Goal: Find specific page/section: Find specific page/section

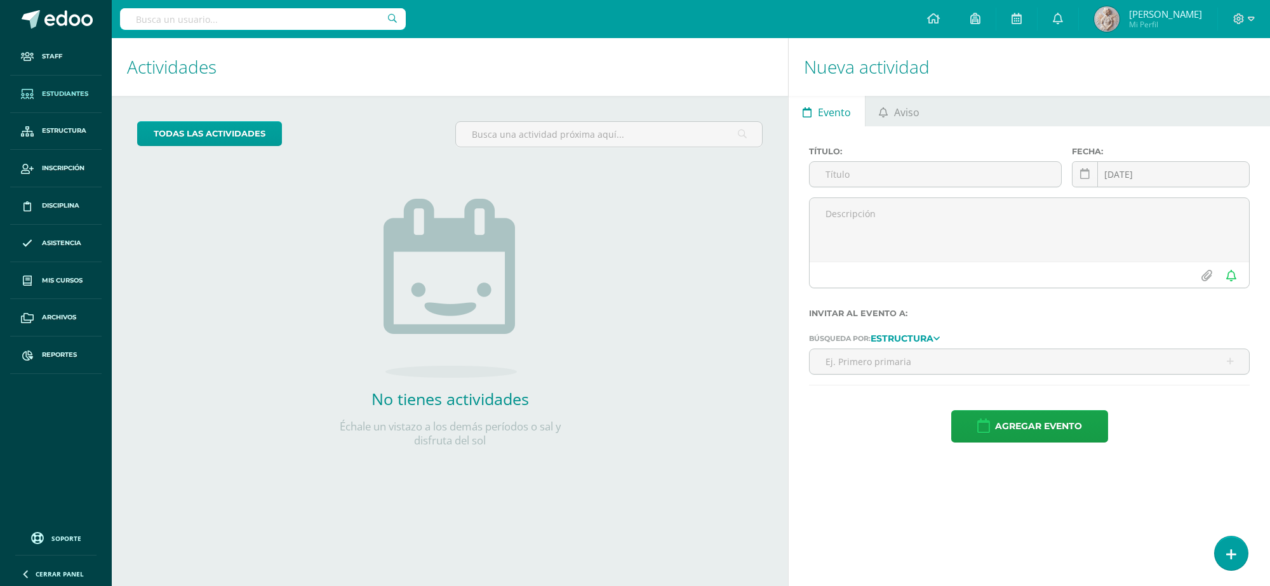
click at [76, 90] on span "Estudiantes" at bounding box center [65, 94] width 46 height 10
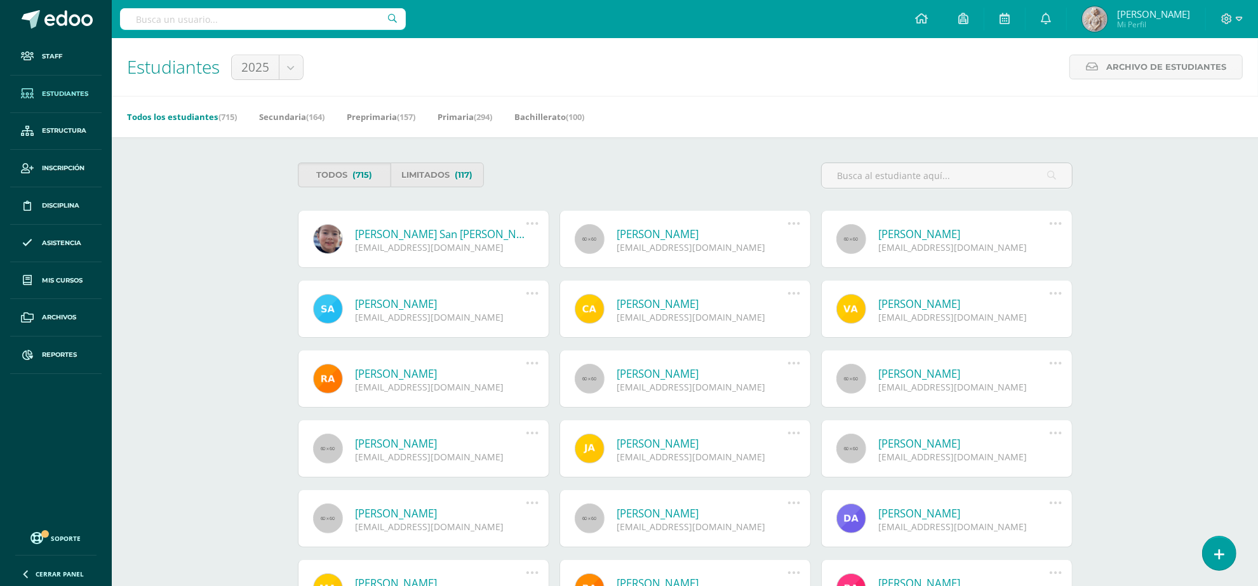
click at [290, 30] on div at bounding box center [263, 19] width 286 height 38
click at [324, 25] on input "text" at bounding box center [263, 19] width 286 height 22
type input "madelyn"
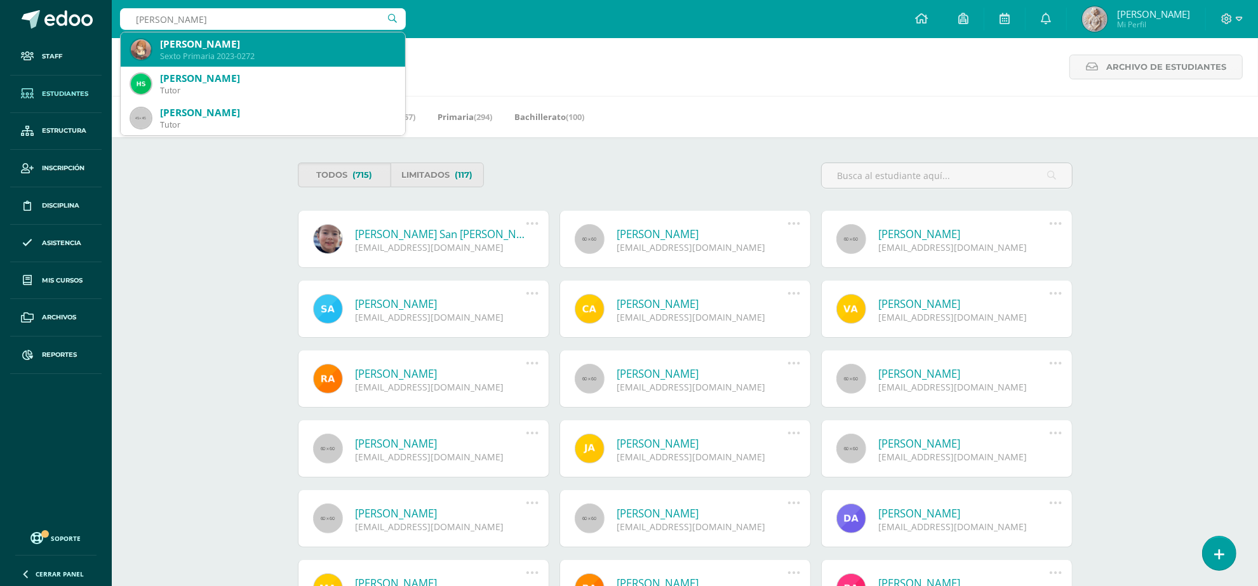
drag, startPoint x: 326, startPoint y: 49, endPoint x: 262, endPoint y: 83, distance: 72.4
click at [262, 83] on span "Madelyn Alejandra Chin Caal Sexto Primaria 2023-0272 Helyn Elizabeth Sosa Gudie…" at bounding box center [263, 83] width 285 height 103
click at [302, 37] on div "[PERSON_NAME]" at bounding box center [277, 43] width 235 height 13
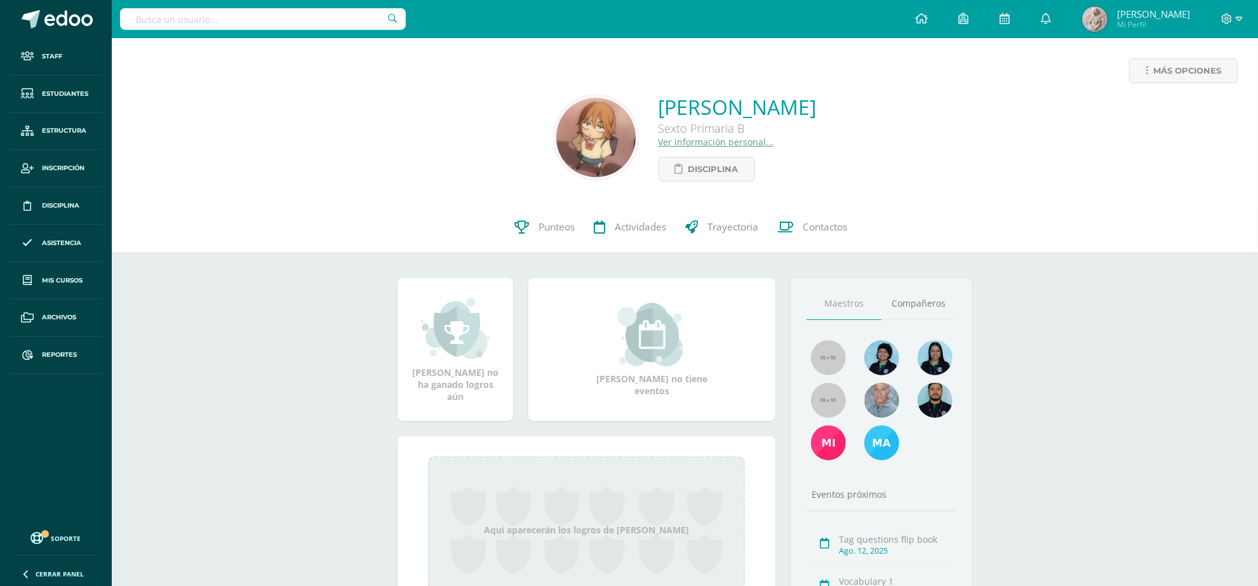
click at [659, 140] on link "Ver información personal..." at bounding box center [717, 142] width 116 height 12
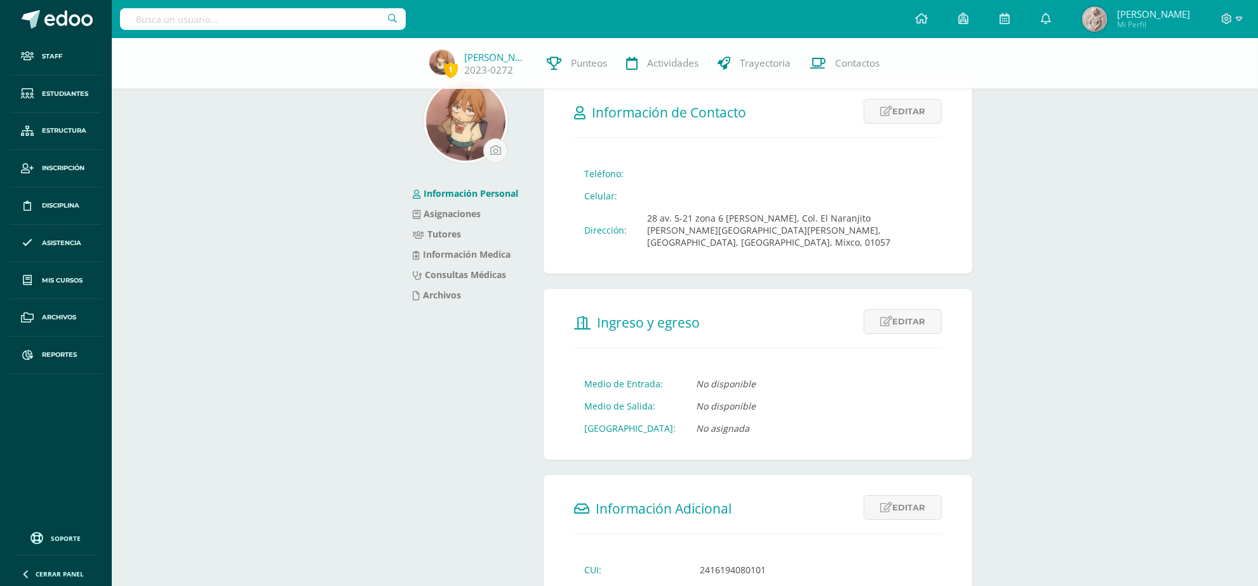
scroll to position [20, 0]
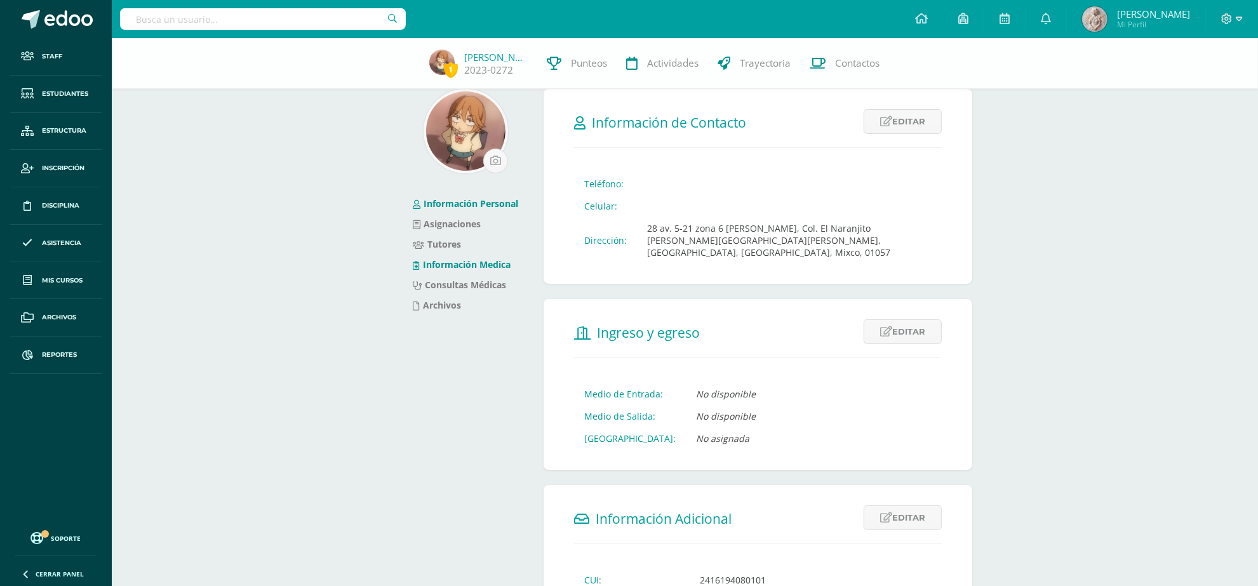
click at [450, 264] on link "Información Medica" at bounding box center [462, 264] width 98 height 12
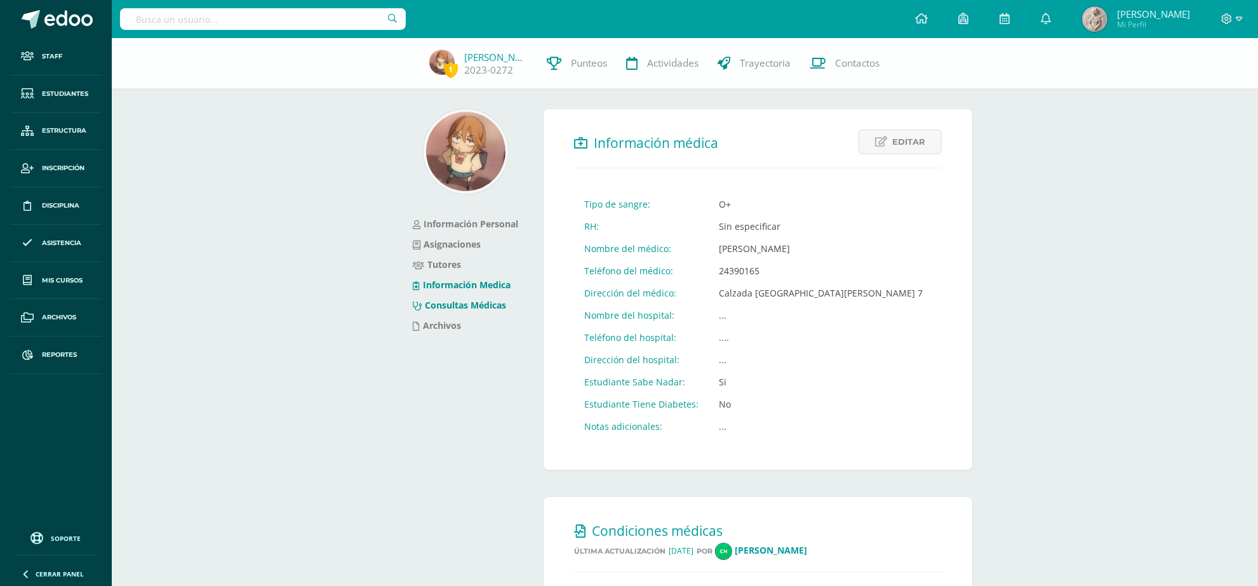
click at [459, 309] on link "Consultas Médicas" at bounding box center [459, 305] width 93 height 12
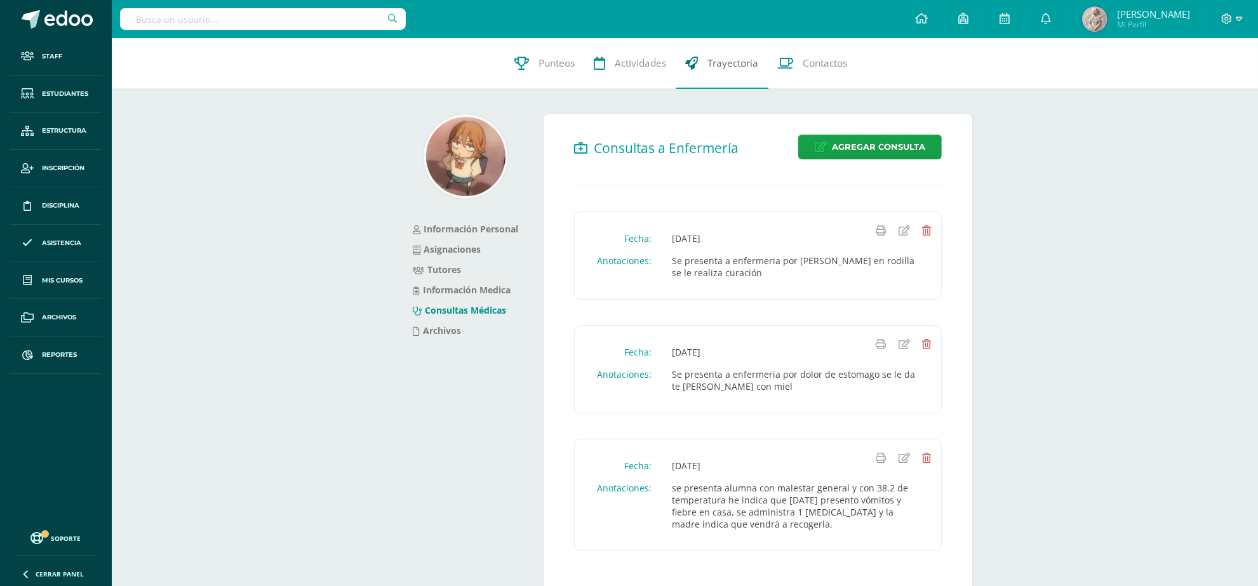
click at [737, 64] on span "Trayectoria" at bounding box center [733, 63] width 51 height 13
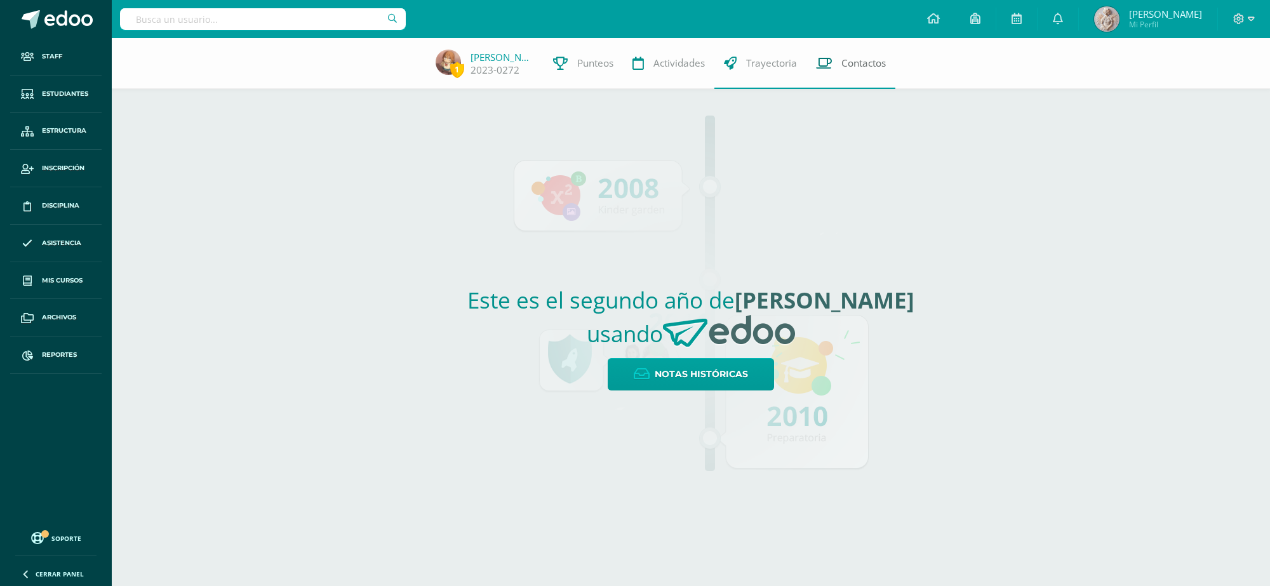
click at [826, 58] on icon at bounding box center [824, 63] width 16 height 13
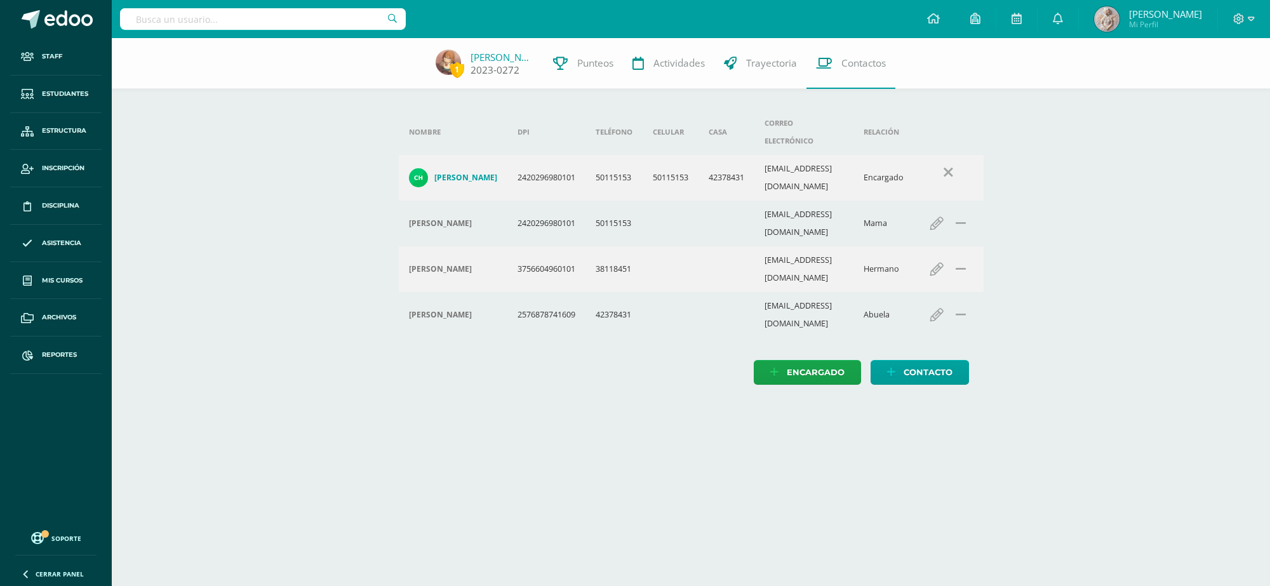
click at [492, 58] on link "[PERSON_NAME]" at bounding box center [503, 57] width 64 height 13
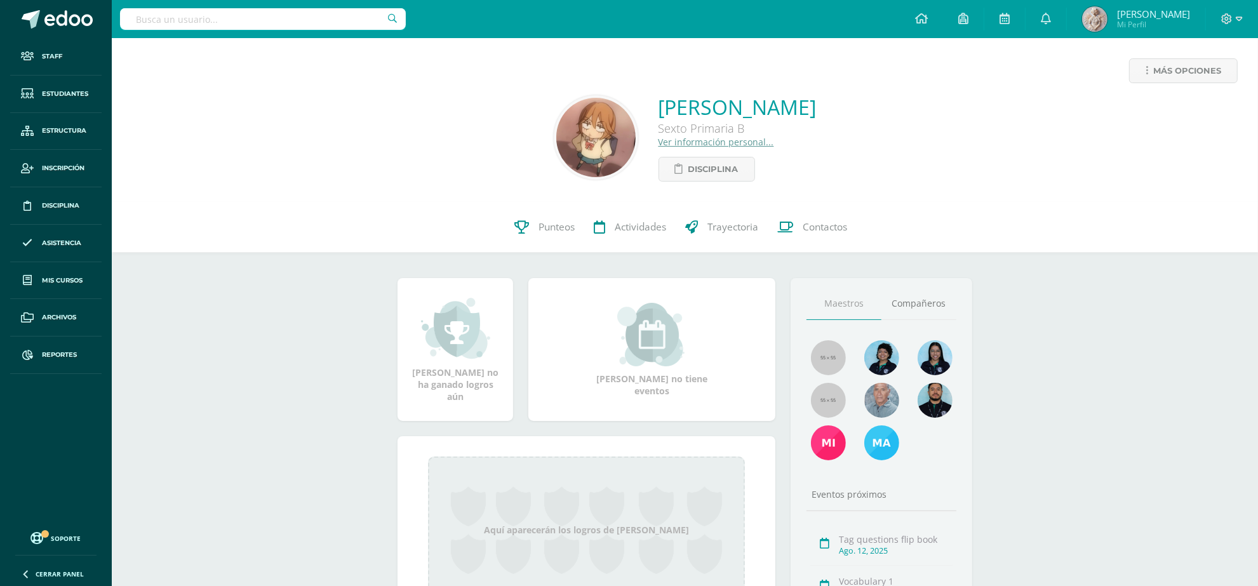
drag, startPoint x: 1201, startPoint y: 0, endPoint x: 1013, endPoint y: 154, distance: 243.2
click at [1013, 154] on div "Madelyn Alejandra Chin Caal Sexto Primaria B Ver información personal... Discip…" at bounding box center [685, 137] width 1126 height 88
click at [968, 19] on icon at bounding box center [963, 18] width 10 height 11
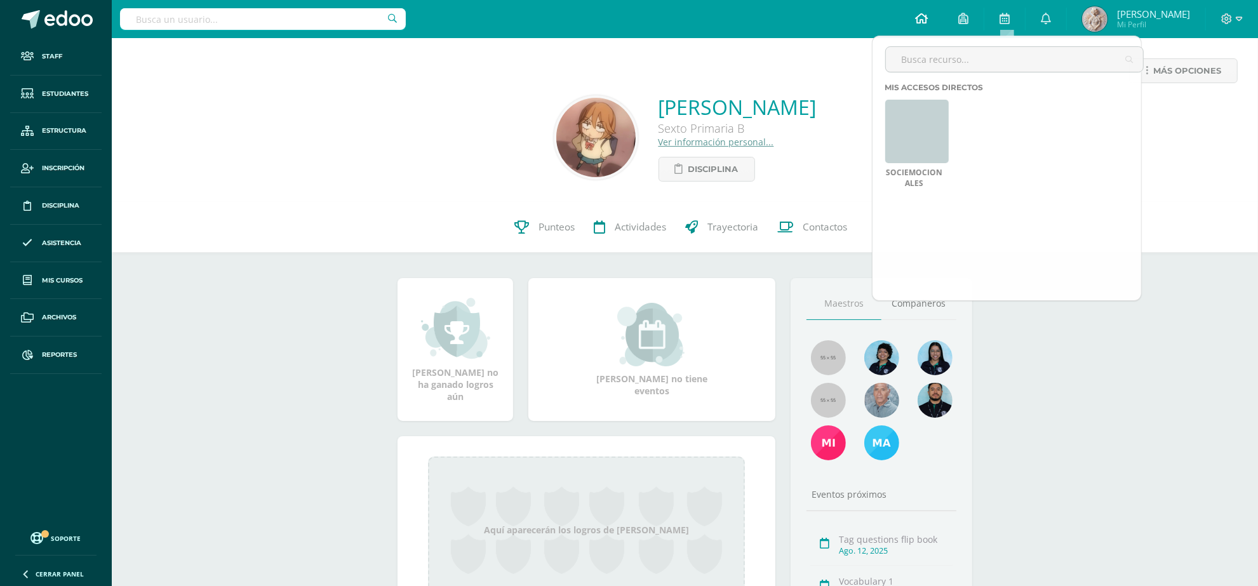
click at [928, 22] on icon at bounding box center [921, 18] width 13 height 11
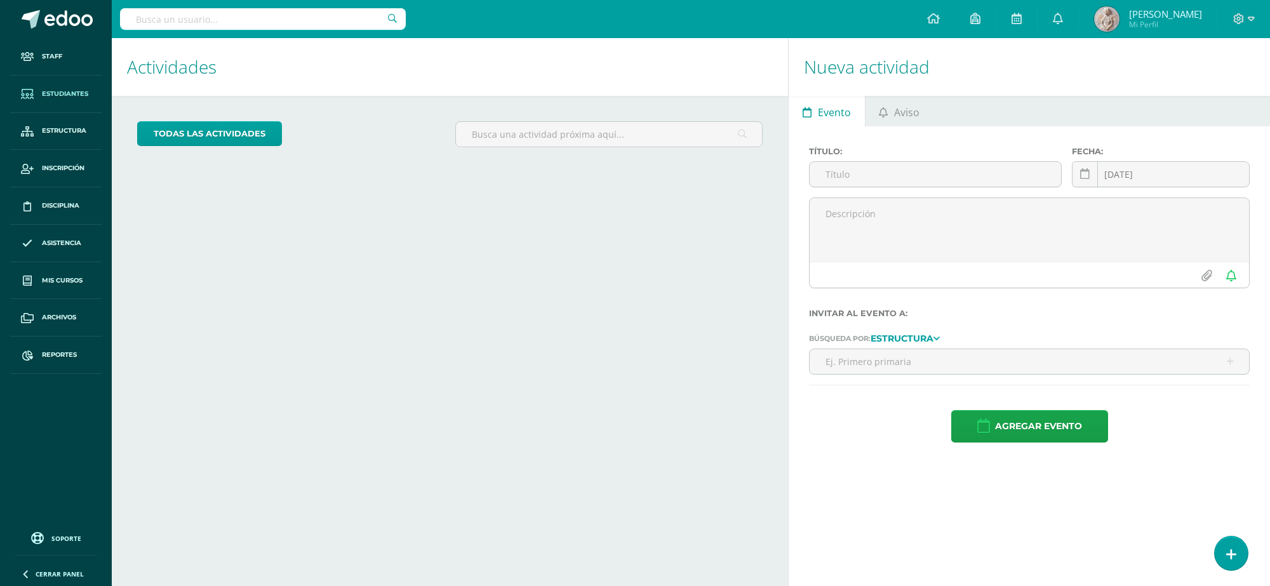
click at [65, 97] on span "Estudiantes" at bounding box center [65, 94] width 46 height 10
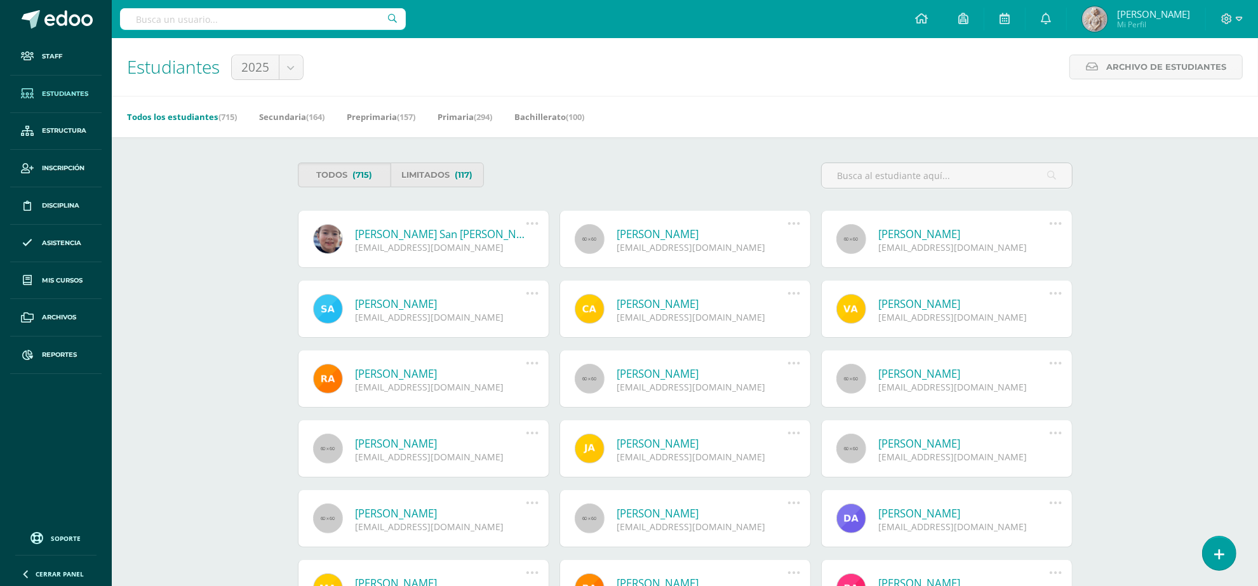
click at [643, 448] on link "Juan Abraham Ajanel Meregildo" at bounding box center [702, 443] width 171 height 15
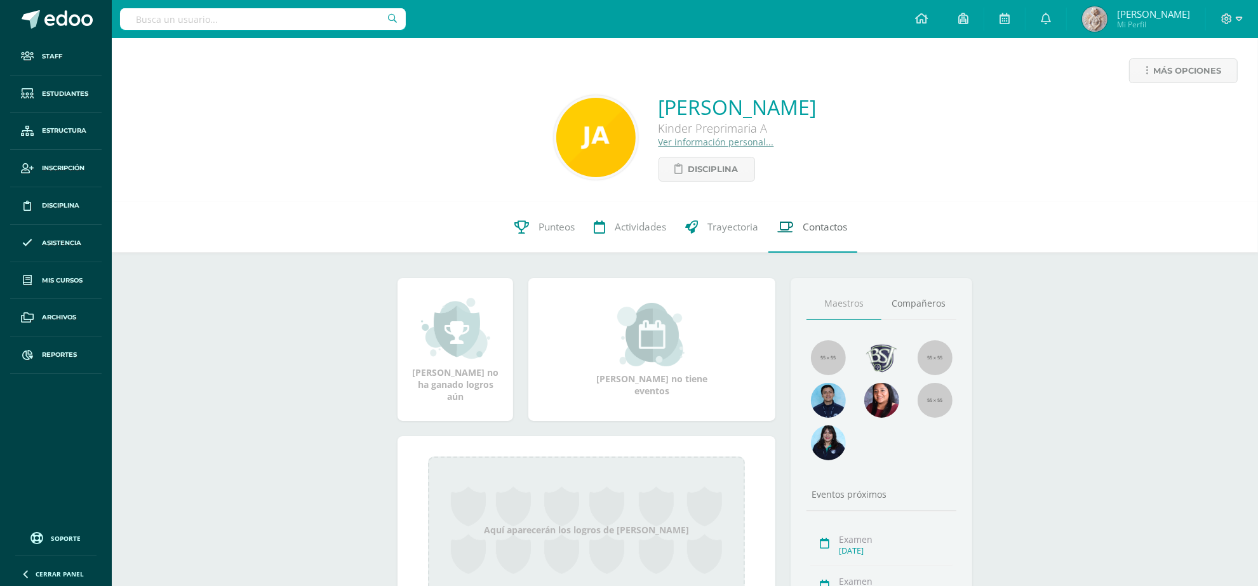
click at [826, 224] on span "Contactos" at bounding box center [825, 226] width 44 height 13
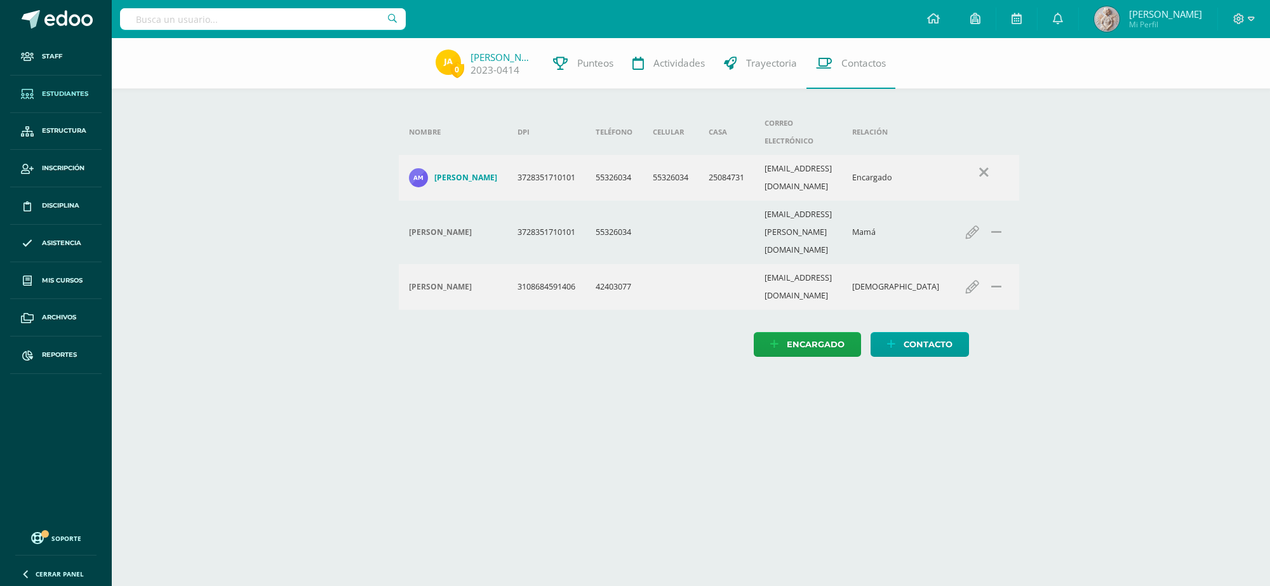
click at [67, 93] on span "Estudiantes" at bounding box center [65, 94] width 46 height 10
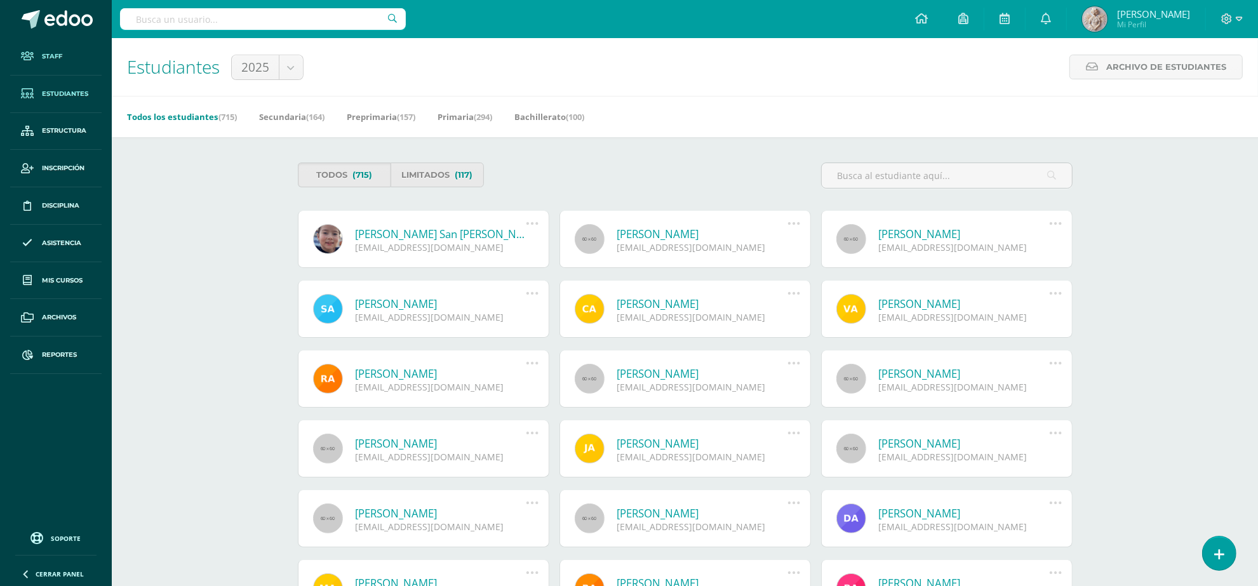
click at [53, 65] on link "Staff" at bounding box center [55, 56] width 91 height 37
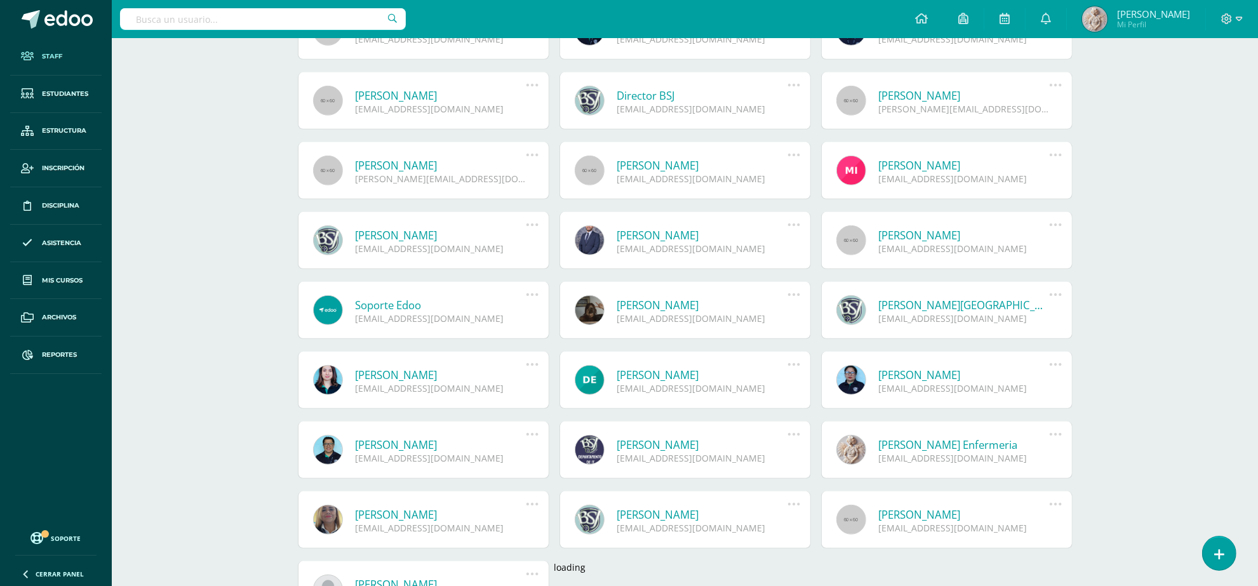
scroll to position [686, 0]
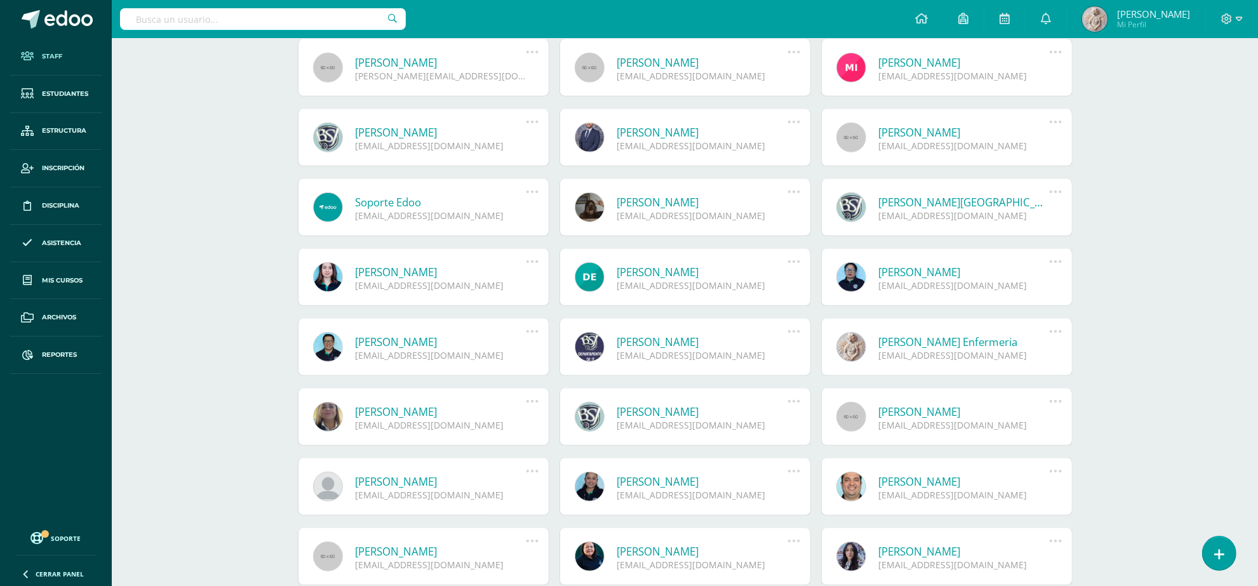
click at [935, 344] on link "[PERSON_NAME] Enfermeria" at bounding box center [964, 342] width 171 height 15
